Goal: Answer question/provide support: Share knowledge or assist other users

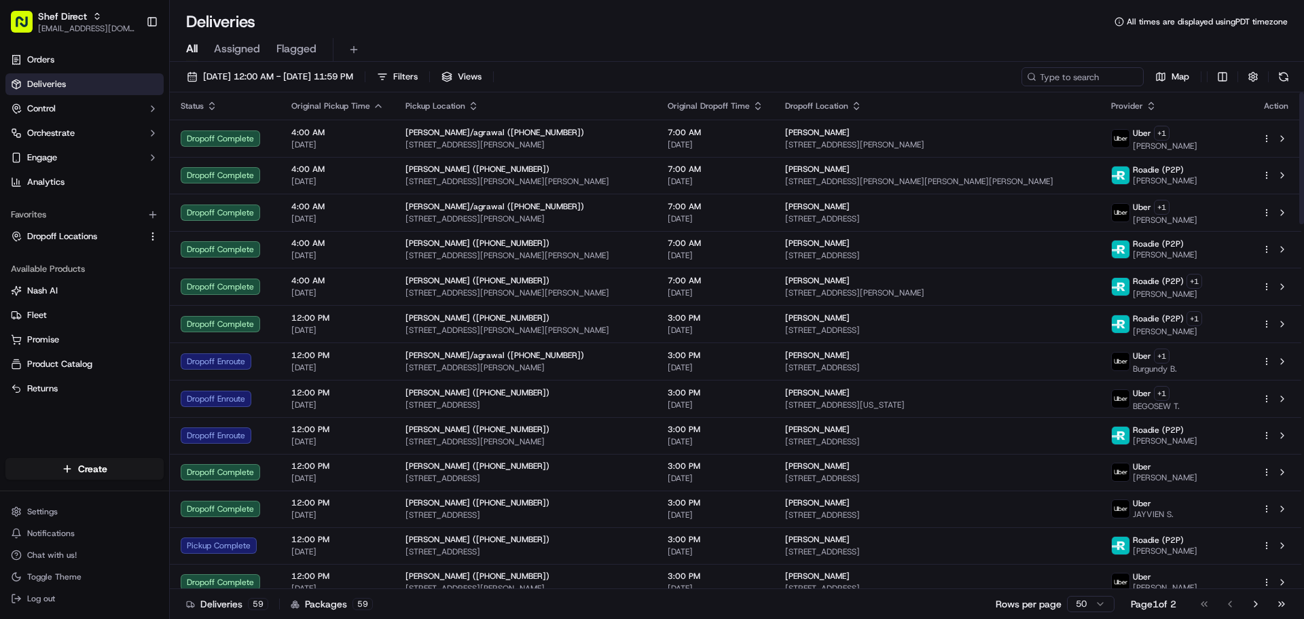
click at [1055, 86] on div "[DATE] 12:00 AM - [DATE] 11:59 PM Filters Views Map" at bounding box center [737, 79] width 1134 height 25
click at [1057, 73] on input at bounding box center [1062, 76] width 163 height 19
paste input "9NAgU7eBXJg"
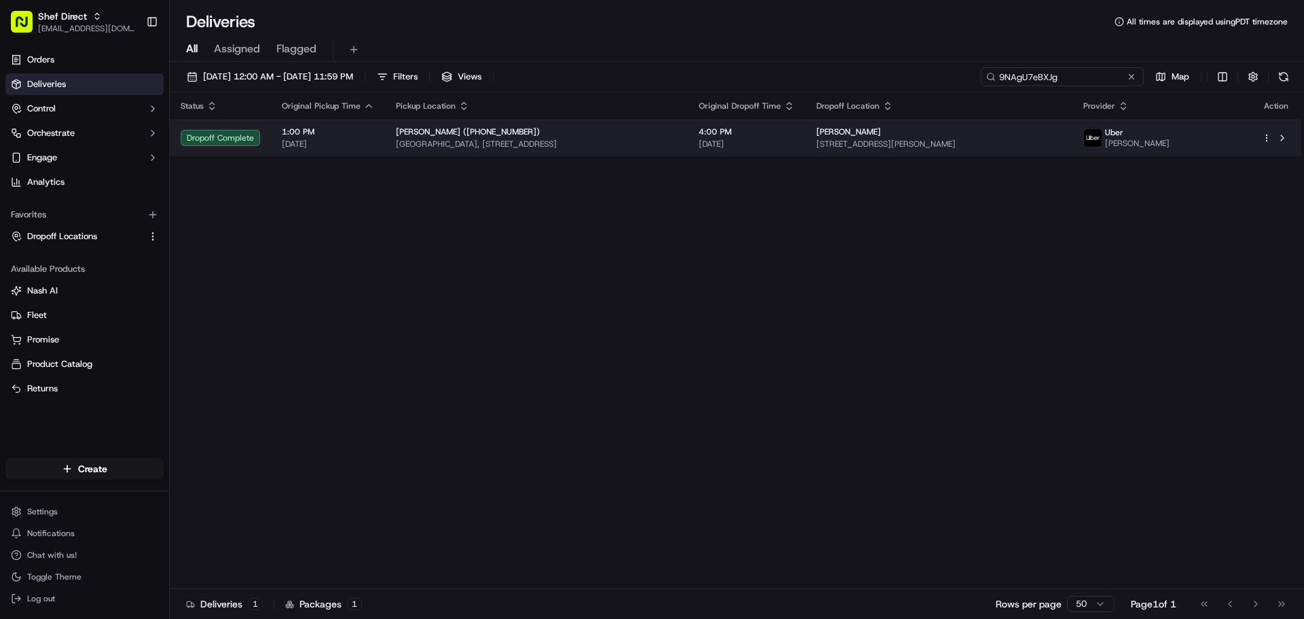
type input "9NAgU7eBXJg"
click at [1062, 133] on div "[PERSON_NAME]" at bounding box center [938, 131] width 245 height 11
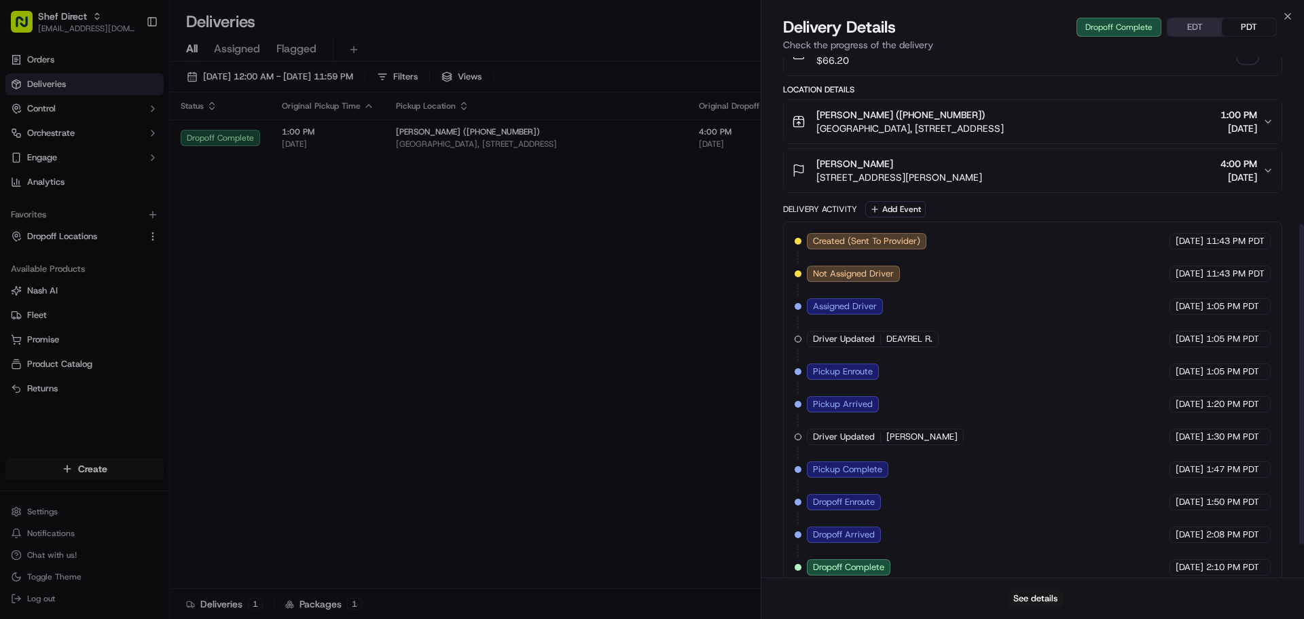
scroll to position [326, 0]
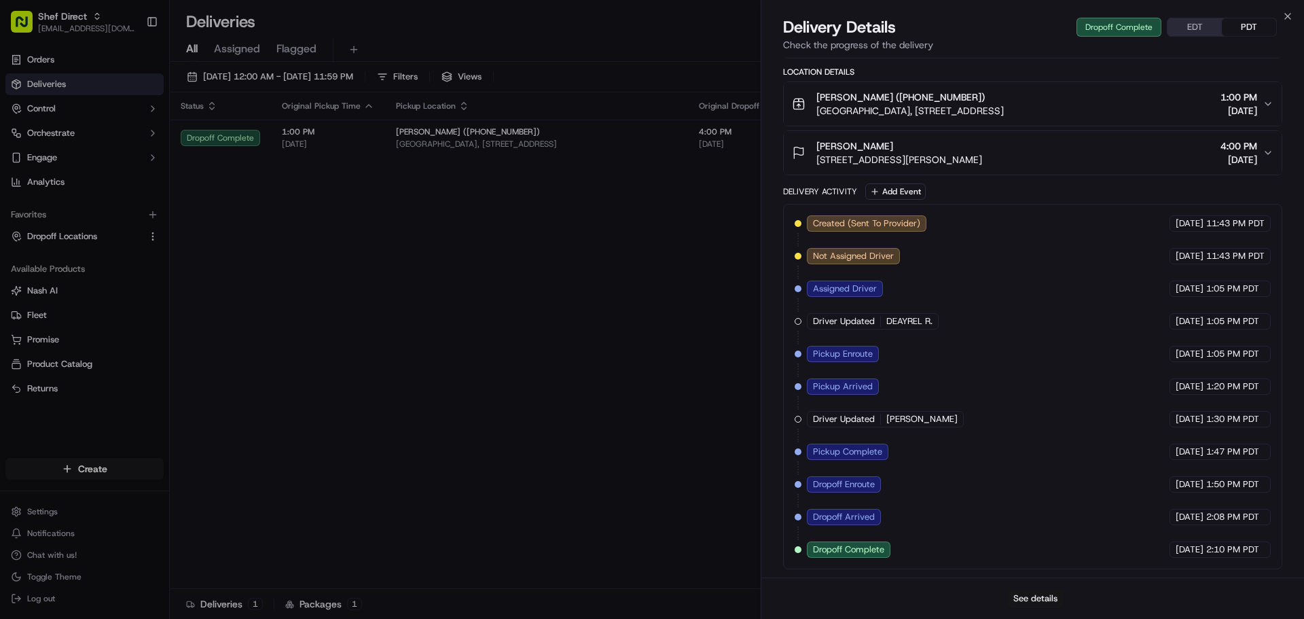
click at [1041, 594] on button "See details" at bounding box center [1035, 598] width 56 height 19
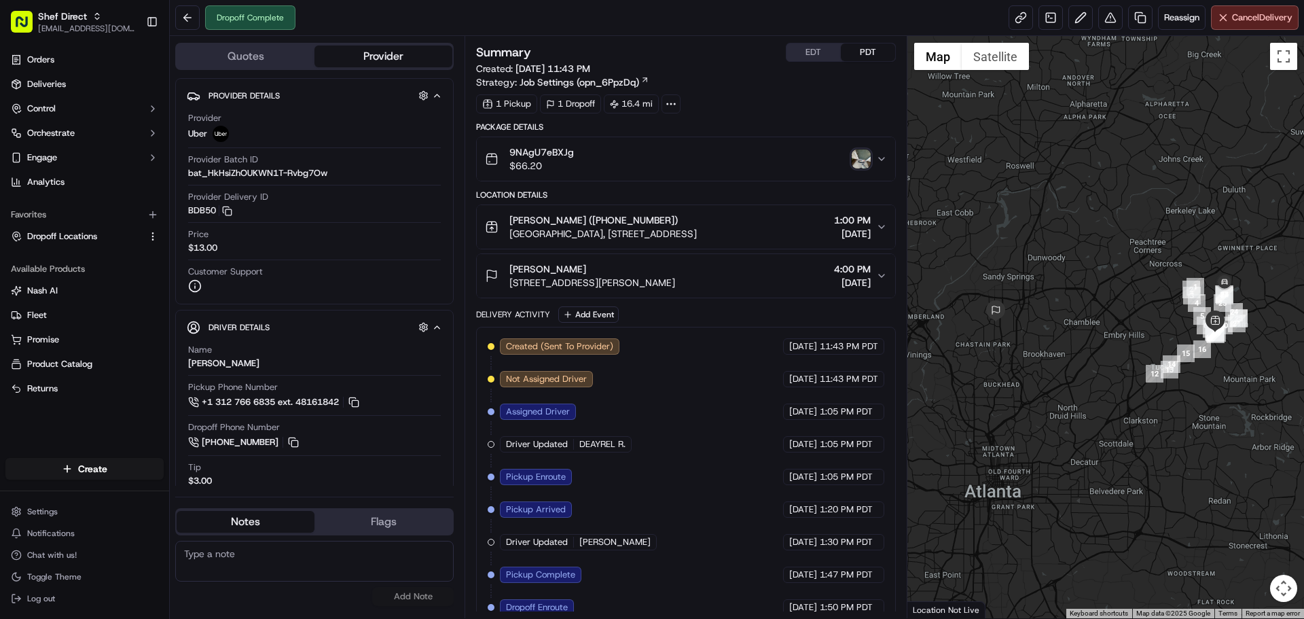
click at [863, 158] on img "button" at bounding box center [861, 158] width 19 height 19
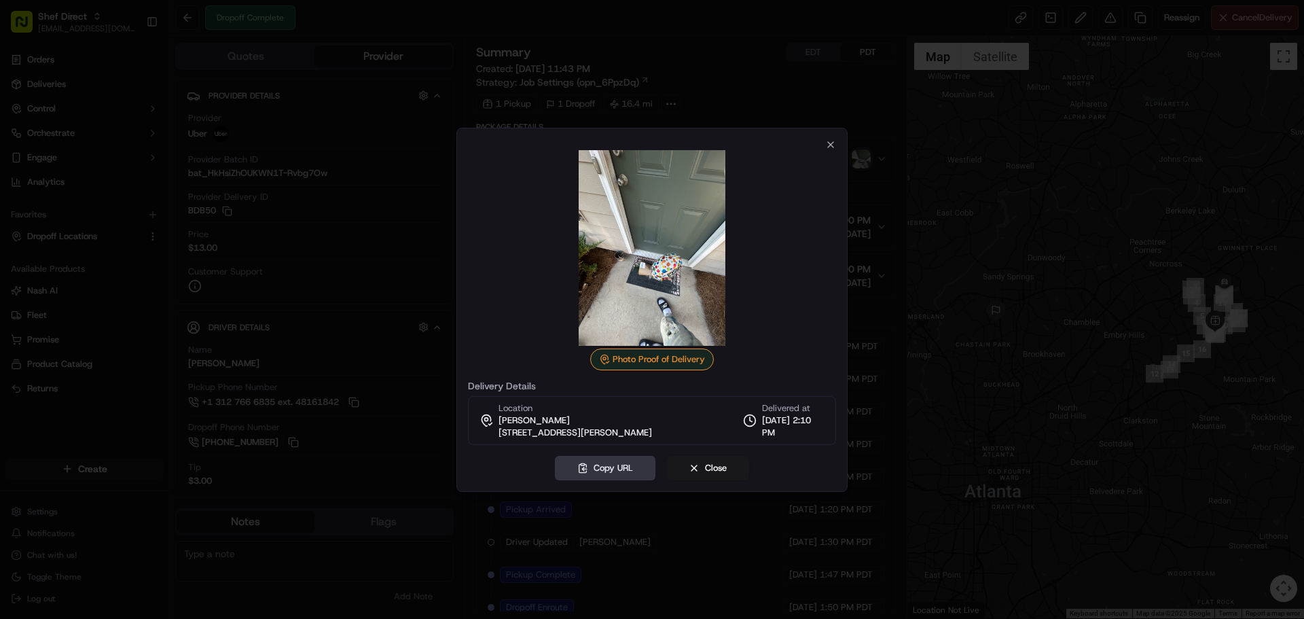
click at [640, 471] on button "Copy URL" at bounding box center [605, 468] width 101 height 24
click at [835, 145] on icon "button" at bounding box center [830, 144] width 11 height 11
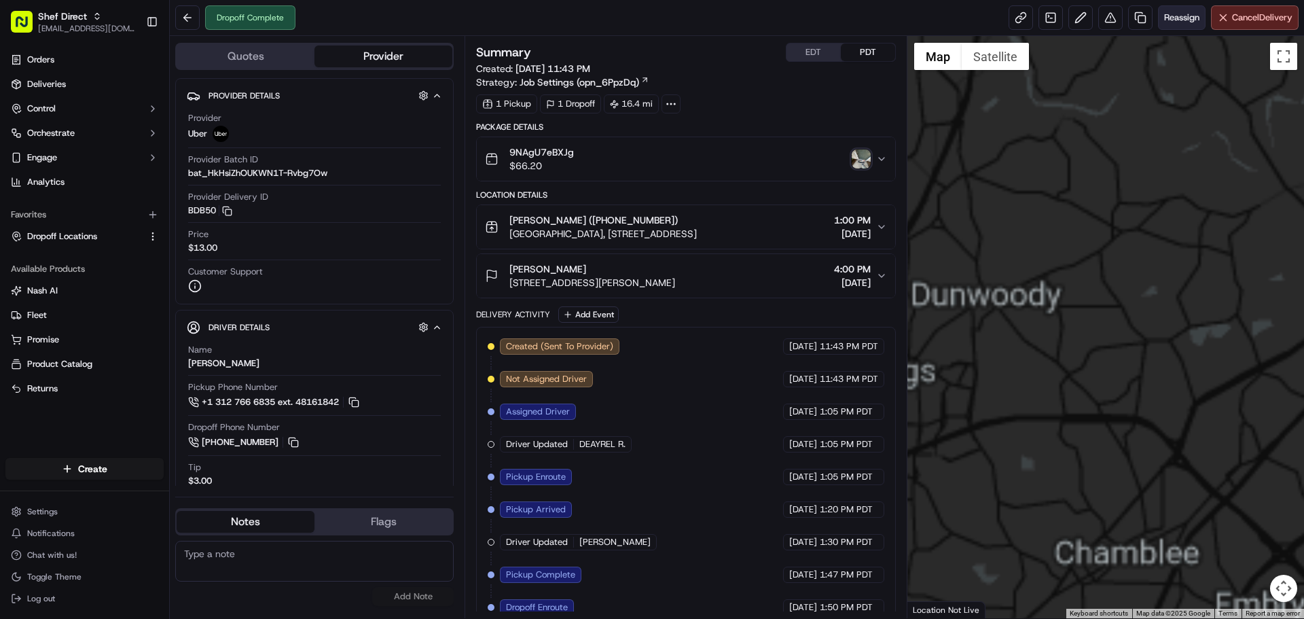
click at [1183, 14] on span "Reassign" at bounding box center [1181, 18] width 35 height 12
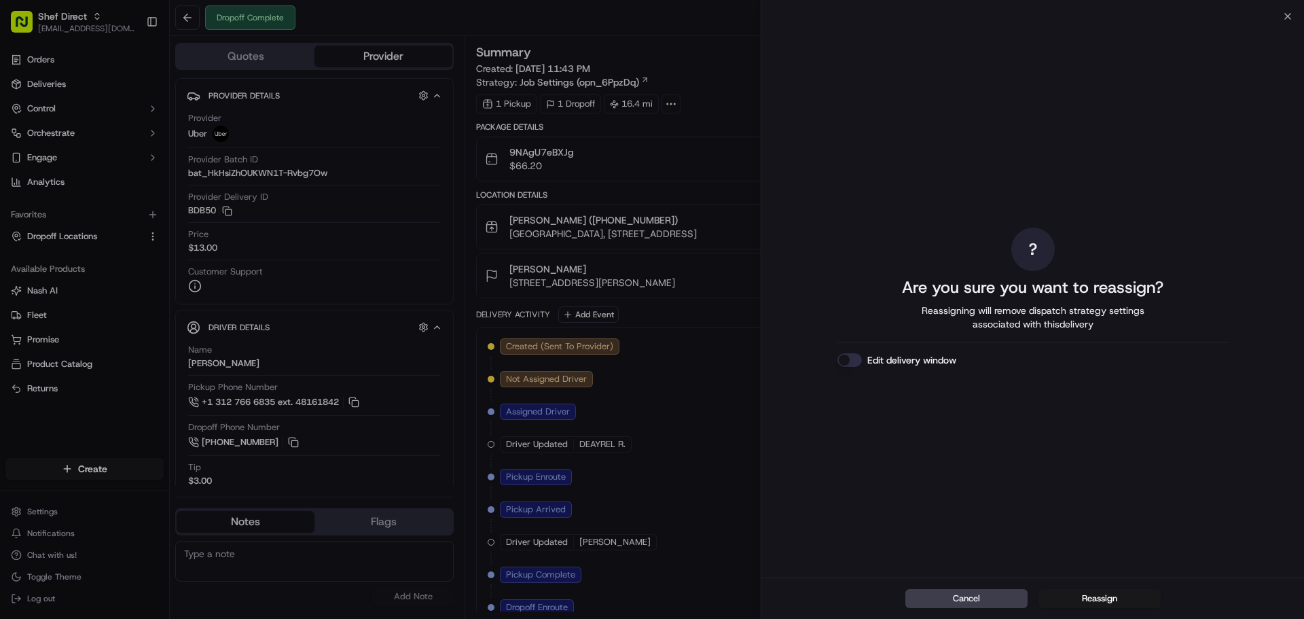
click at [1290, 17] on div "? Are you sure you want to reassign? Reassigning will remove dispatch strategy …" at bounding box center [1032, 296] width 543 height 561
click at [1286, 14] on icon "button" at bounding box center [1287, 16] width 11 height 11
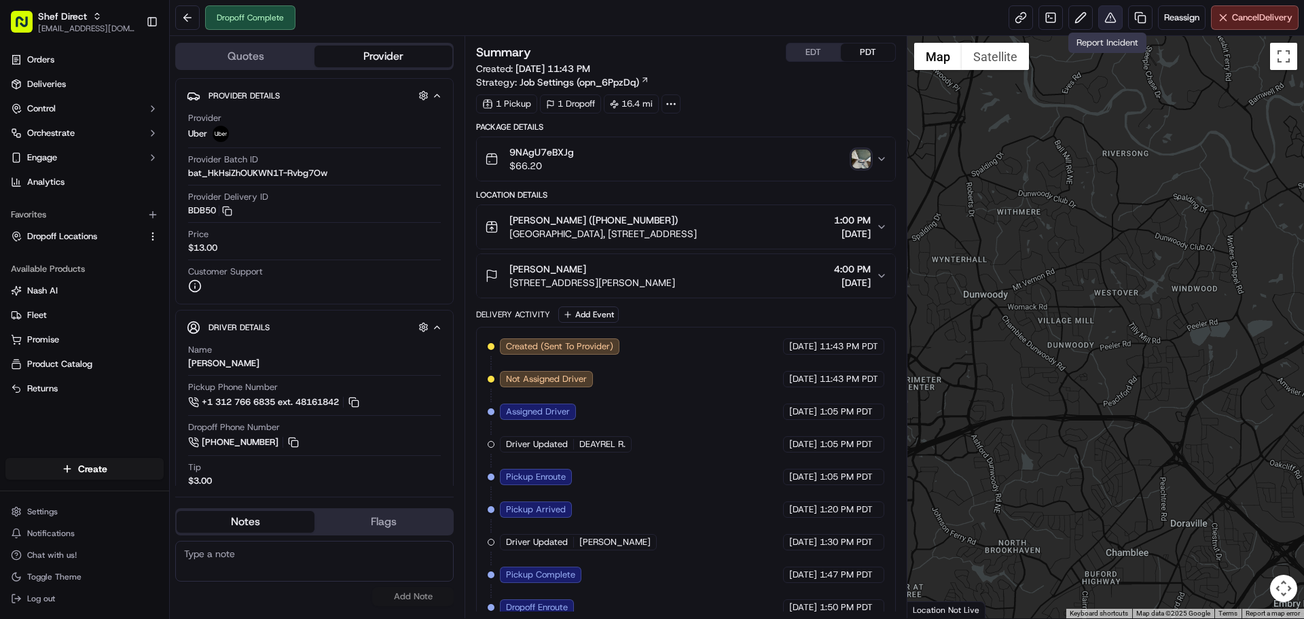
click at [1115, 21] on button at bounding box center [1110, 17] width 24 height 24
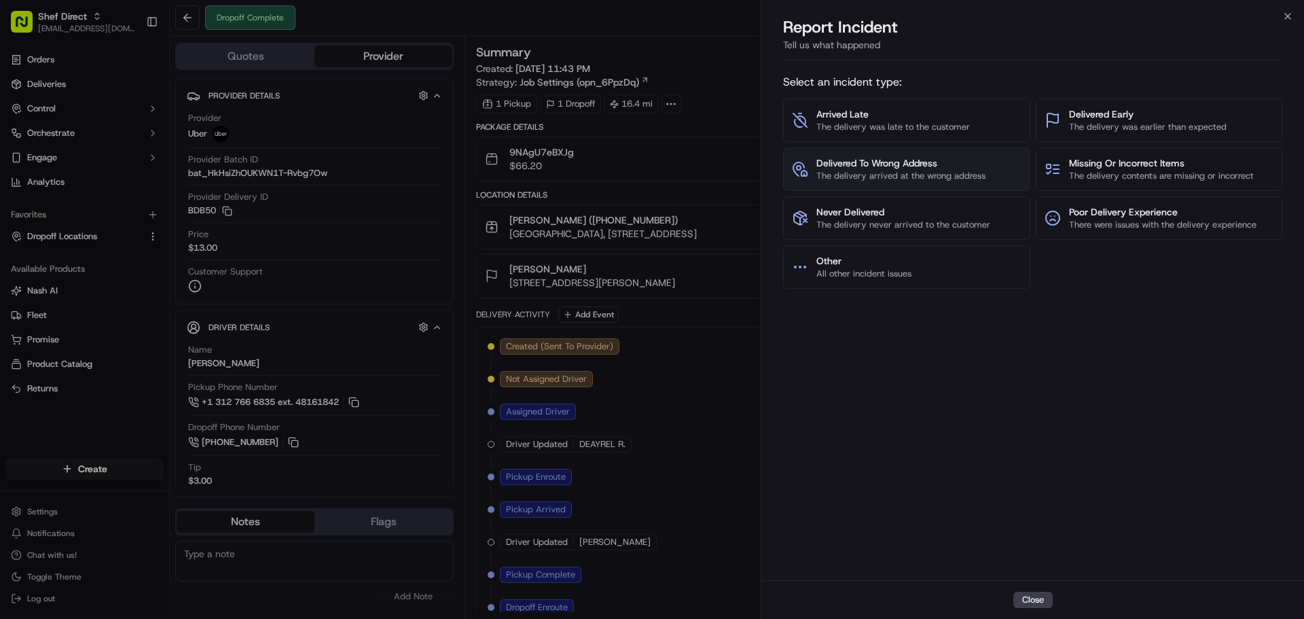
click at [917, 167] on span "Delivered To Wrong Address" at bounding box center [900, 163] width 169 height 14
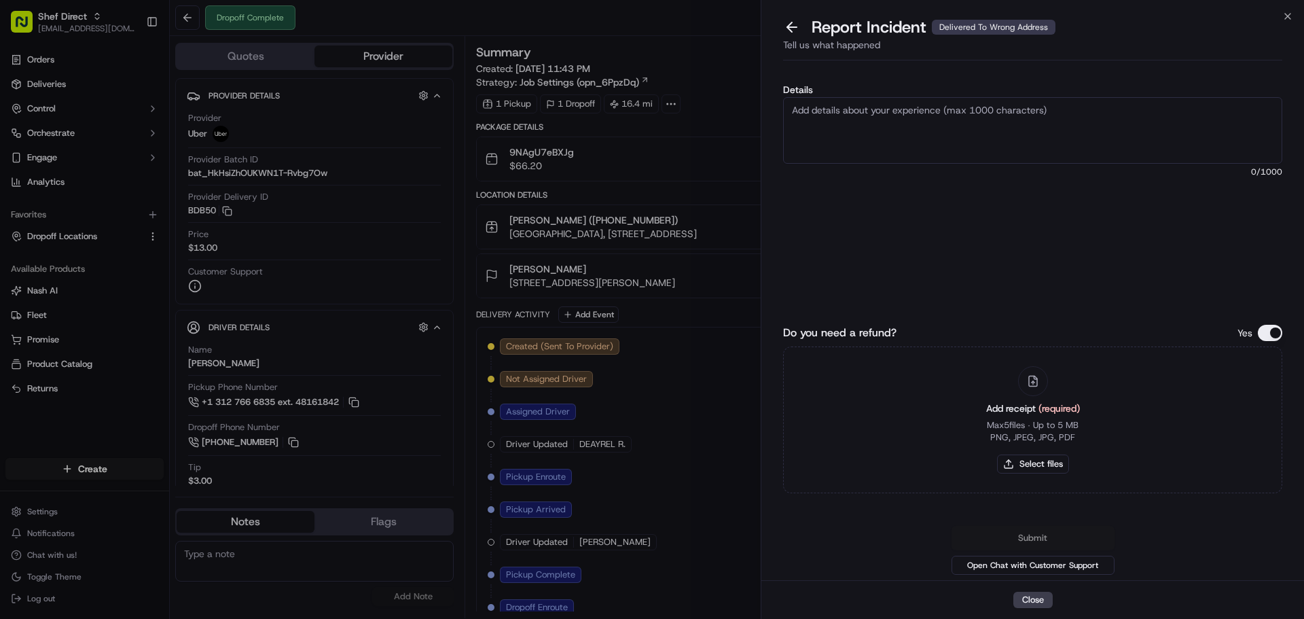
click at [959, 128] on textarea "Details" at bounding box center [1032, 130] width 499 height 67
click at [913, 122] on textarea "Cx reached out to" at bounding box center [1032, 130] width 499 height 67
type textarea "Cx reached out and confirmed that the order was delivered but, it was delivered…"
click at [1047, 535] on div "Submit Open Chat with Customer Support" at bounding box center [1032, 552] width 499 height 52
drag, startPoint x: 1034, startPoint y: 531, endPoint x: 1055, endPoint y: 436, distance: 97.4
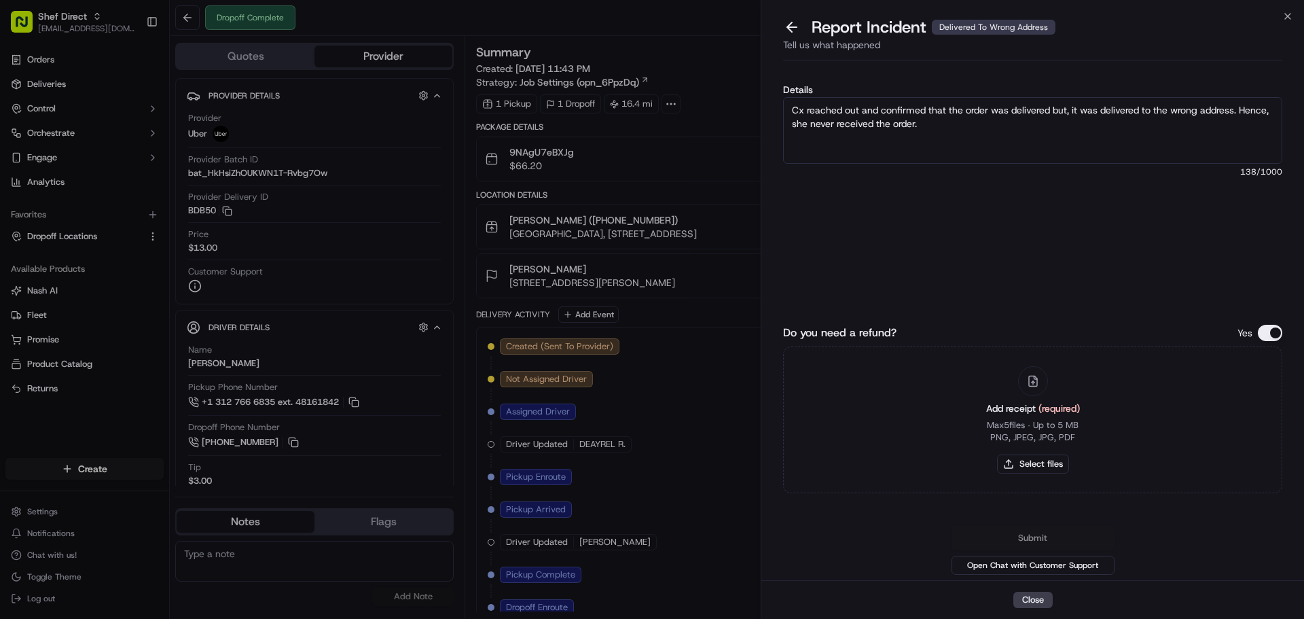
click at [1034, 530] on div "Submit Open Chat with Customer Support" at bounding box center [1032, 552] width 499 height 52
click at [1064, 416] on div "Add receipt (required) Max 5 files ∙ Up to 5 MB PNG, JPEG, JPG, PDF Select files" at bounding box center [1032, 420] width 115 height 124
click at [1033, 462] on button "Select files" at bounding box center [1033, 463] width 72 height 19
type input "C:\fakepath\9NAgU7eBXJg.png"
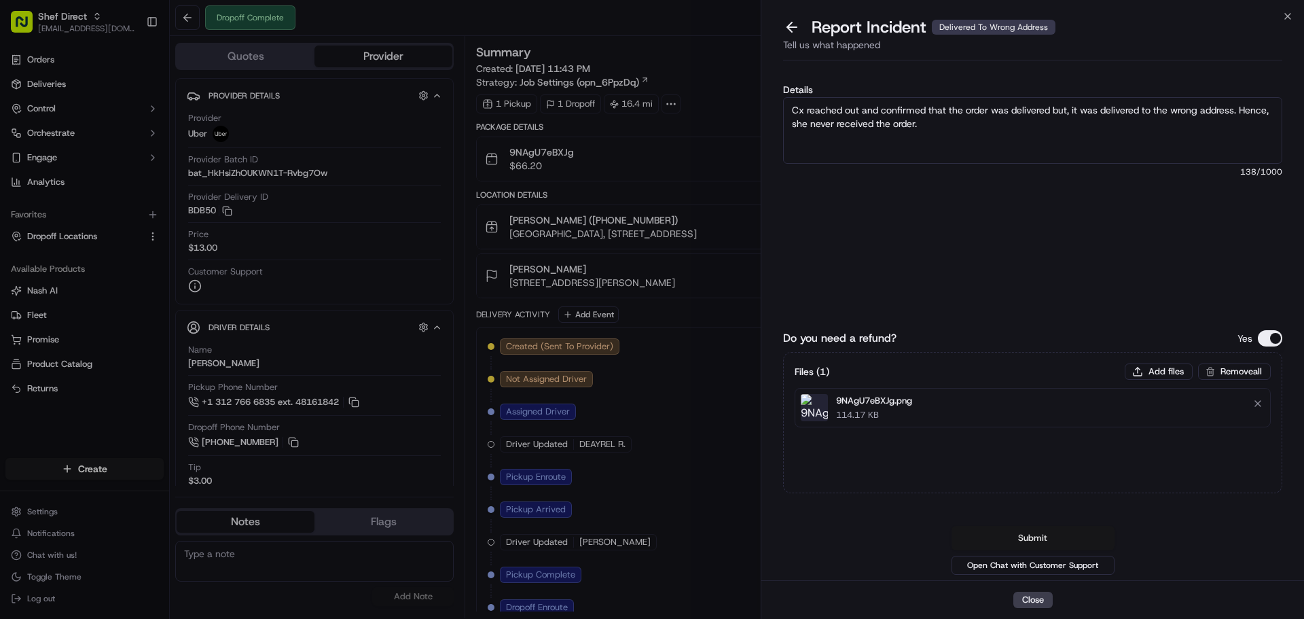
click at [1023, 534] on button "Submit" at bounding box center [1033, 538] width 163 height 24
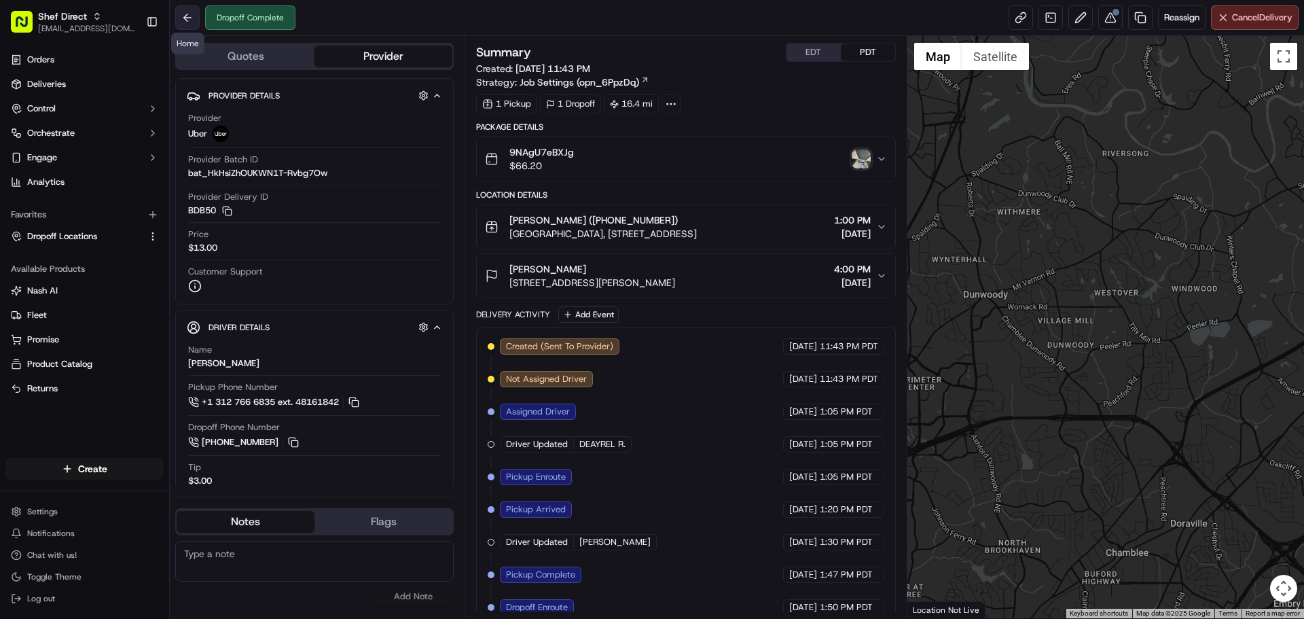
click at [191, 19] on button at bounding box center [187, 17] width 24 height 24
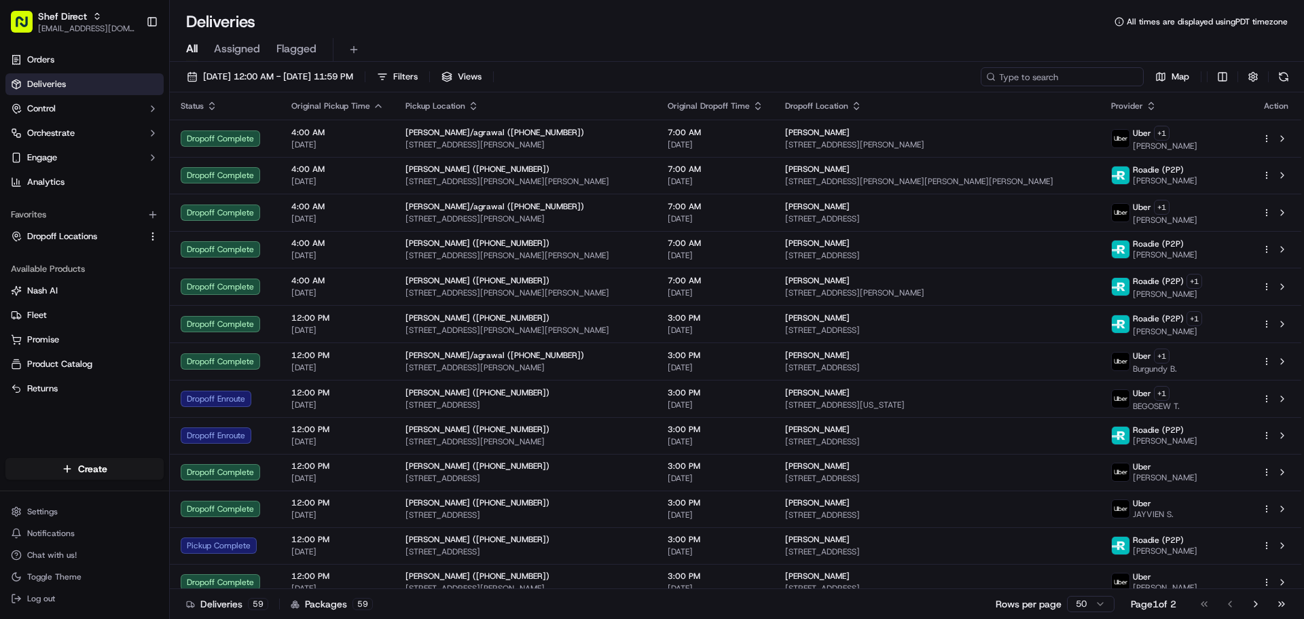
click at [1053, 77] on input at bounding box center [1062, 76] width 163 height 19
paste input "HV4RAeUMykz"
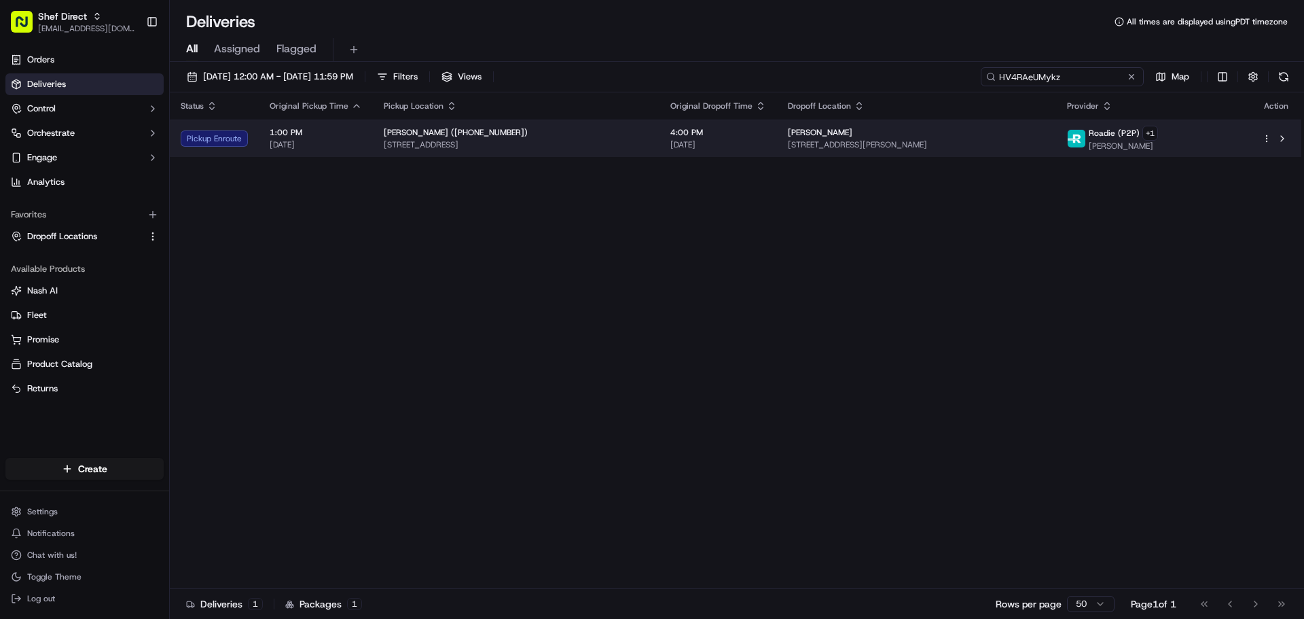
type input "HV4RAeUMykz"
click at [976, 138] on div "Akshay Vakharia 128 George Street Hegemony Dorm A, Providence, RI 02912-0001, U…" at bounding box center [916, 138] width 257 height 23
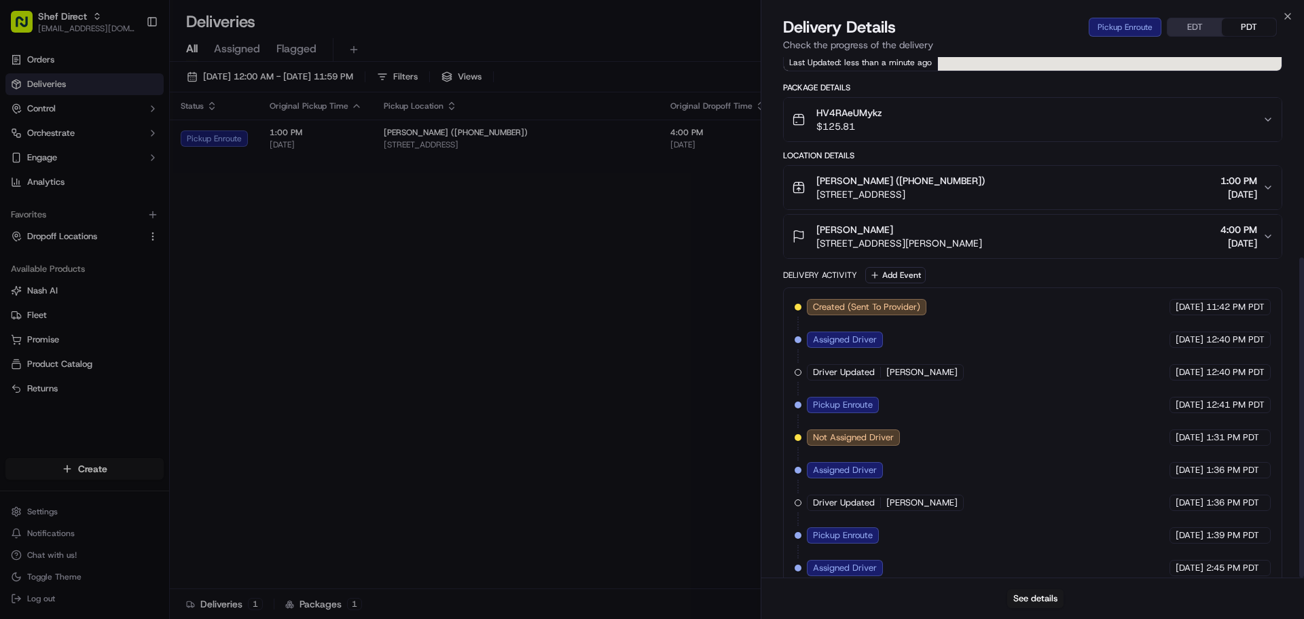
scroll to position [326, 0]
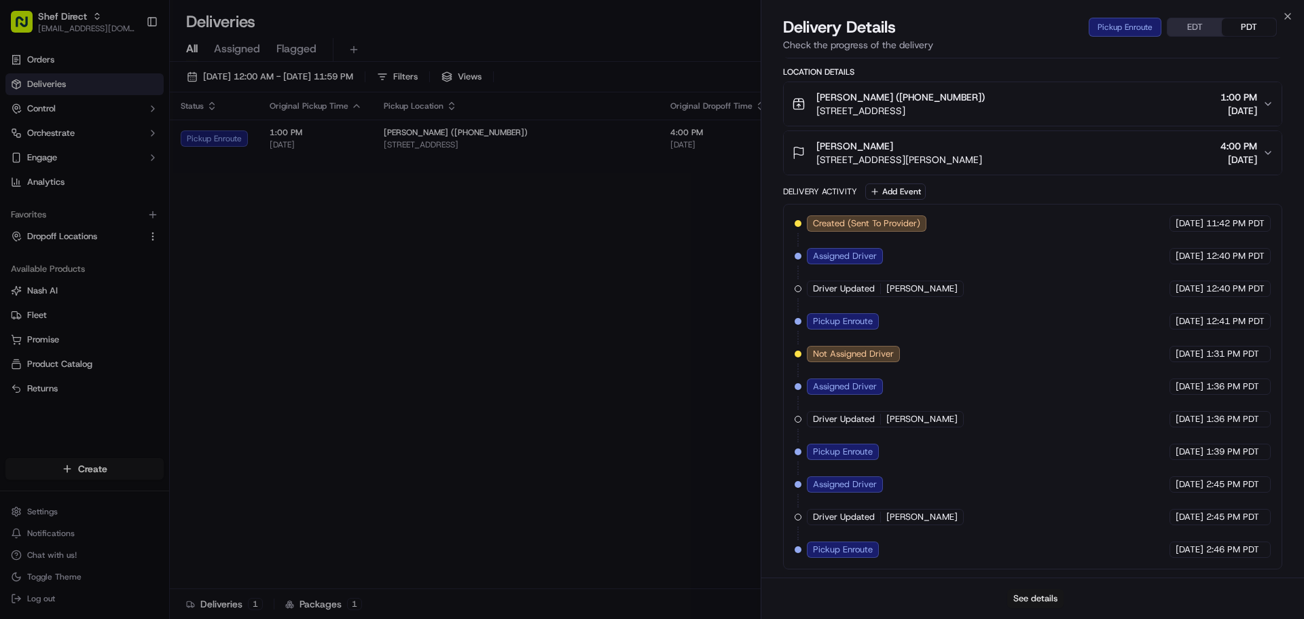
click at [1034, 600] on button "See details" at bounding box center [1035, 598] width 56 height 19
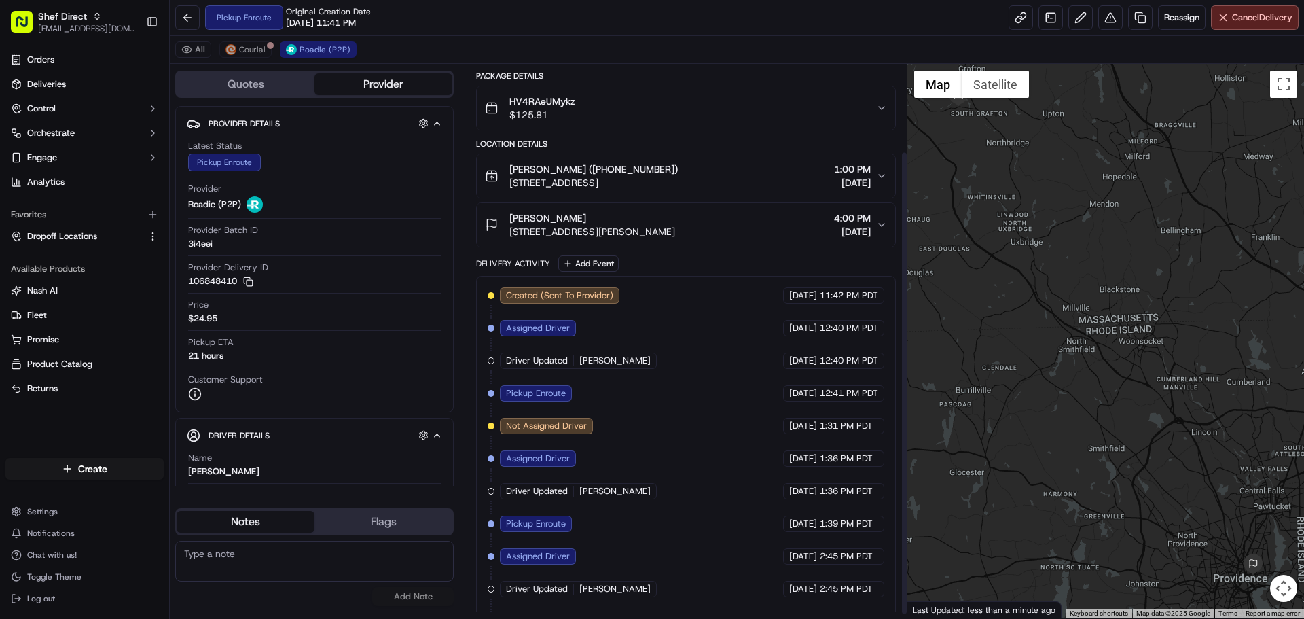
scroll to position [109, 0]
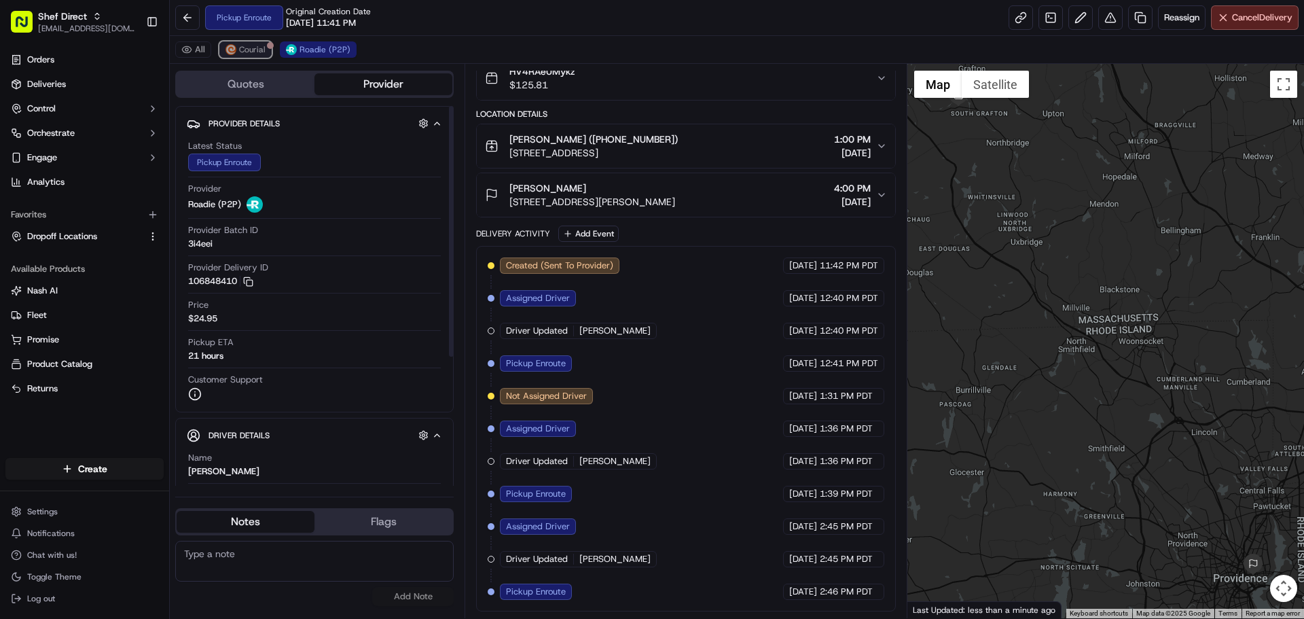
click at [253, 54] on span "Courial" at bounding box center [252, 49] width 26 height 11
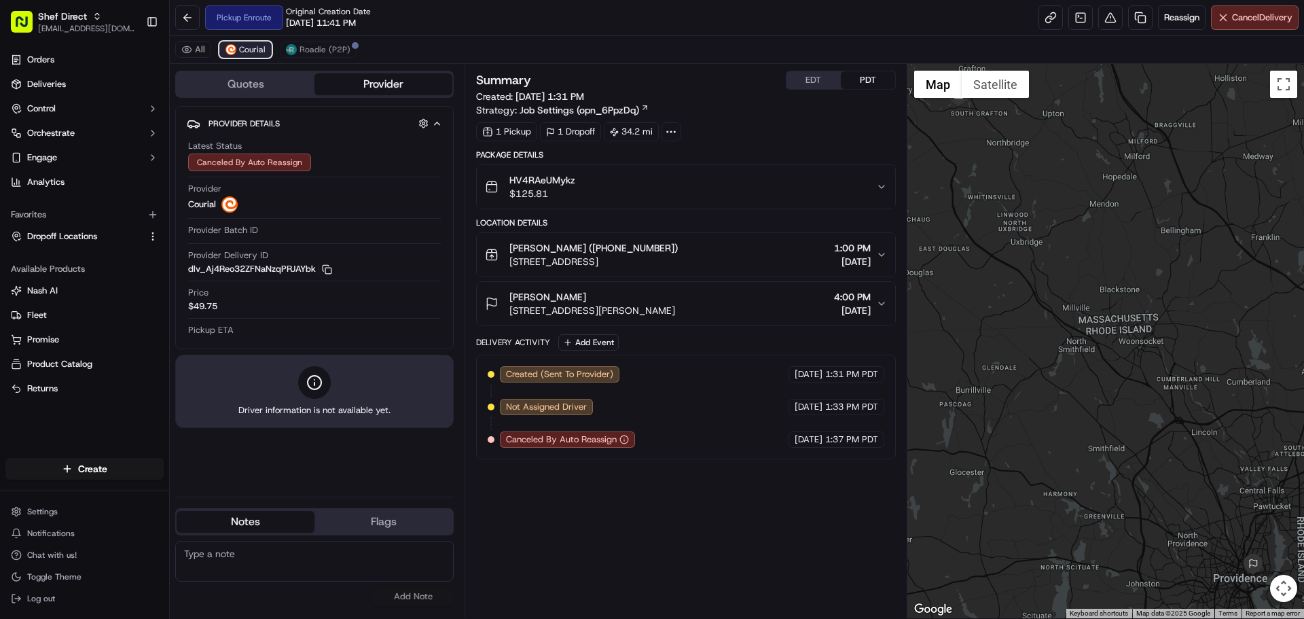
scroll to position [0, 0]
click at [295, 56] on button "Roadie (P2P)" at bounding box center [318, 49] width 77 height 16
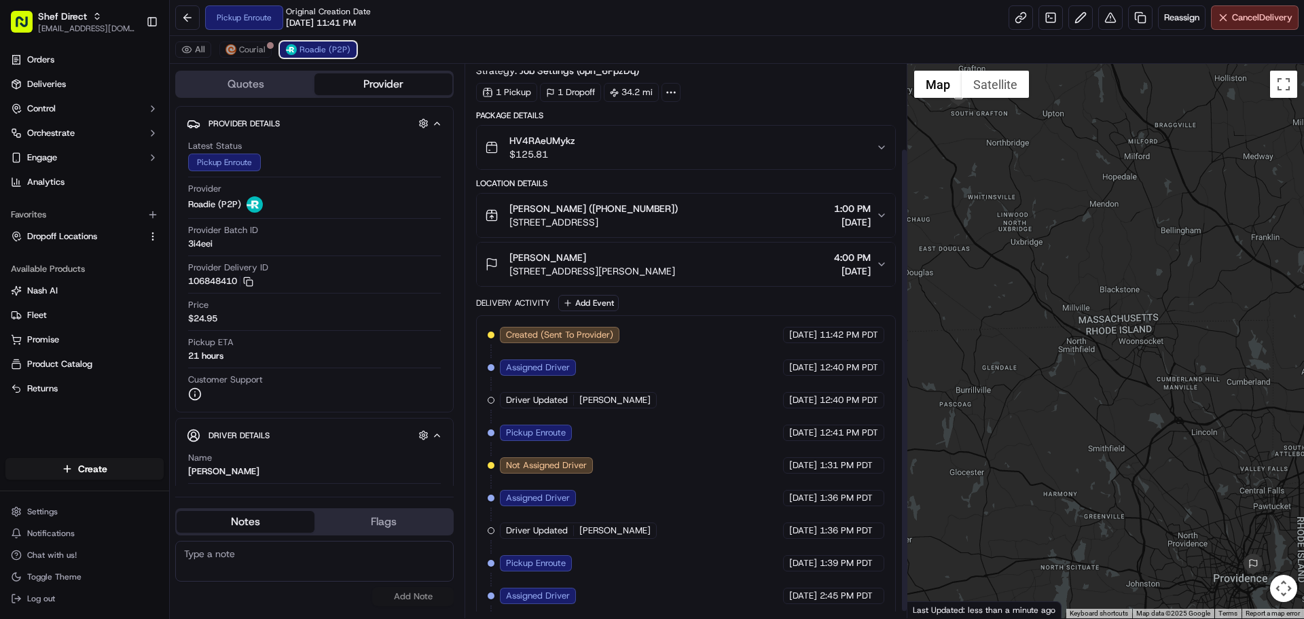
scroll to position [109, 0]
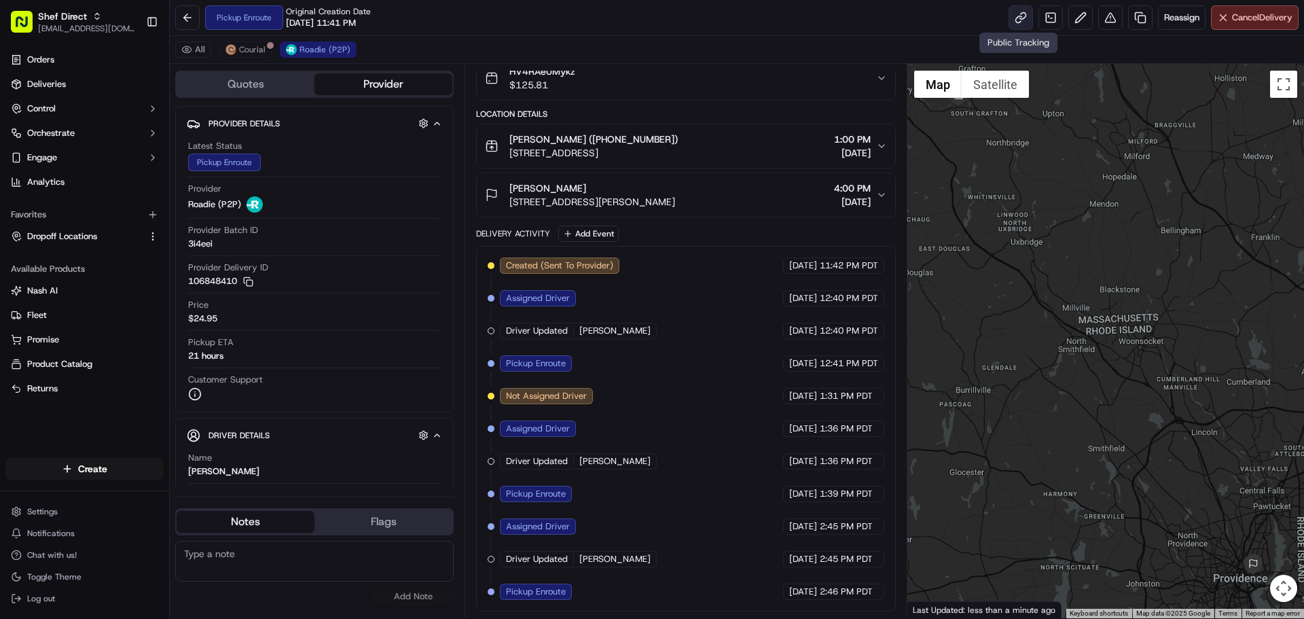
click at [1018, 23] on link at bounding box center [1021, 17] width 24 height 24
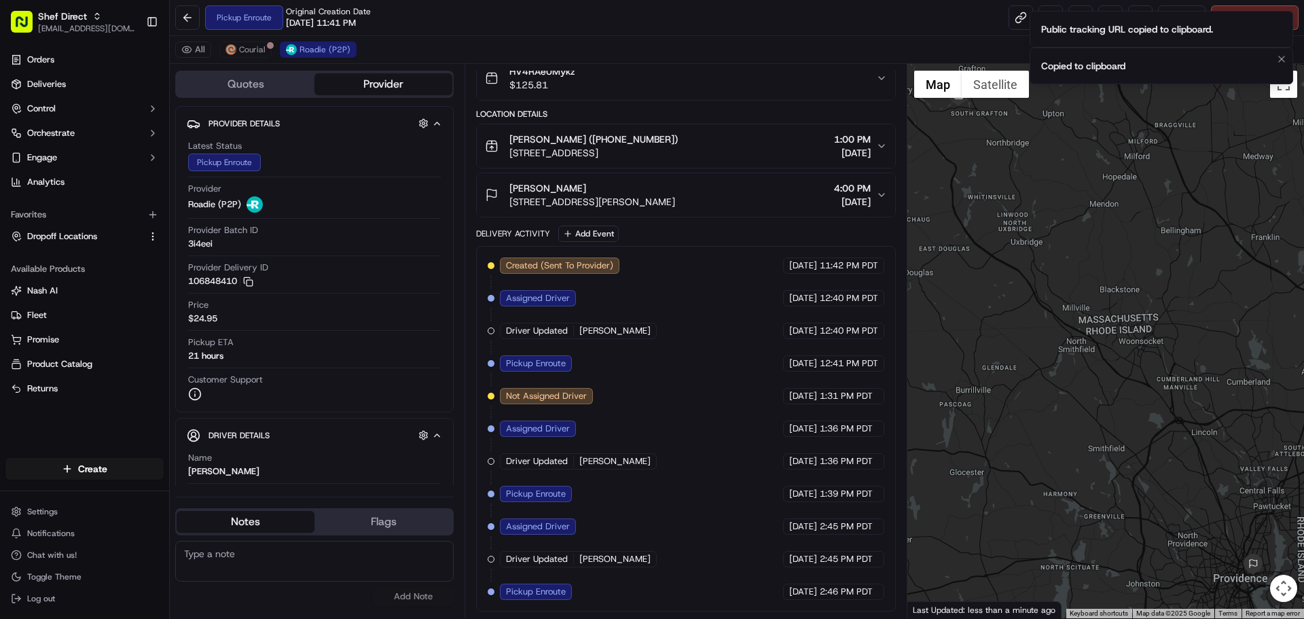
click at [1085, 66] on div "Copied to clipboard" at bounding box center [1083, 66] width 84 height 14
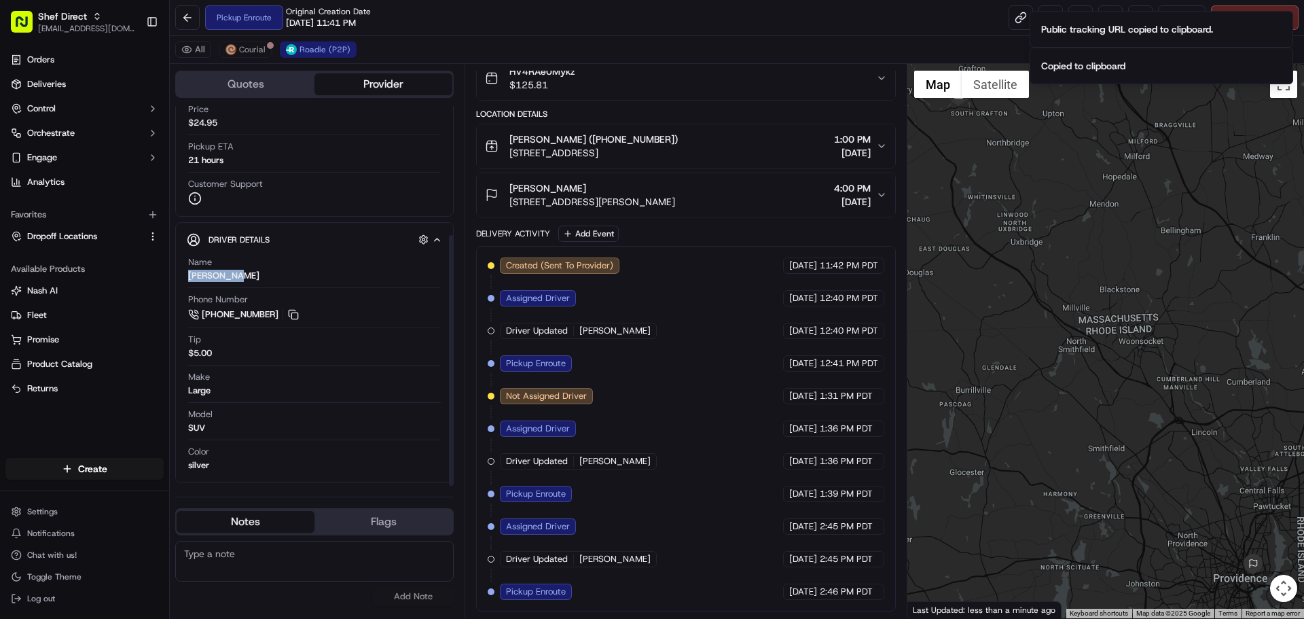
drag, startPoint x: 240, startPoint y: 277, endPoint x: 182, endPoint y: 278, distance: 57.7
click at [182, 278] on div "Driver Details Hidden ( 7 ) Name Richard M. Phone Number +1 253 213 5403 Tip $5…" at bounding box center [314, 352] width 278 height 261
copy div "Richard M."
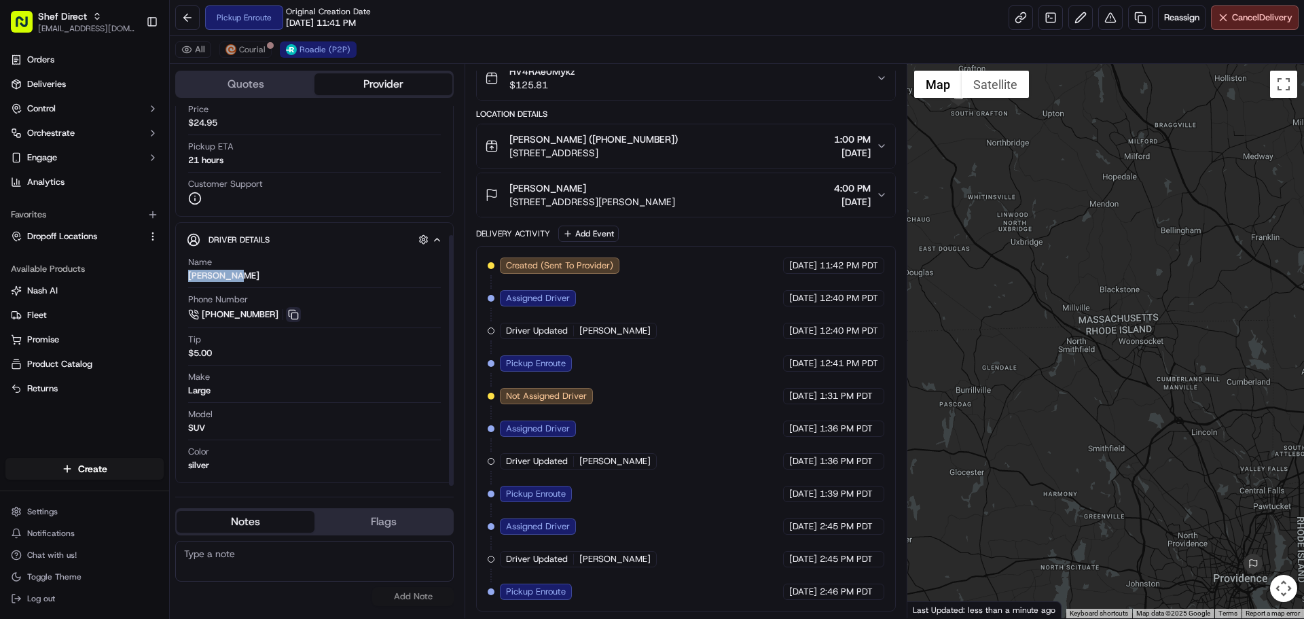
click at [291, 312] on button at bounding box center [293, 314] width 15 height 15
